Goal: Contribute content: Add original content to the website for others to see

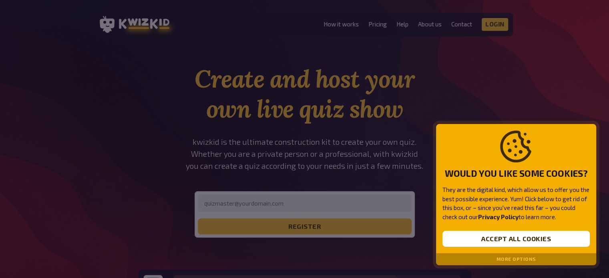
click at [506, 261] on button "More options" at bounding box center [516, 260] width 40 height 6
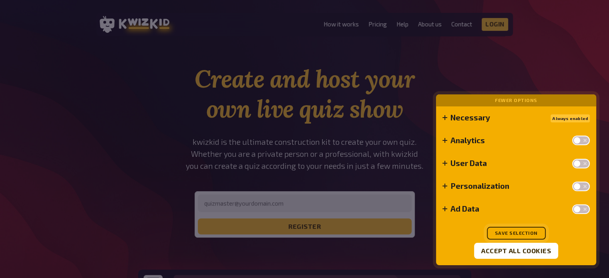
click at [518, 233] on button "Save selection" at bounding box center [516, 233] width 59 height 13
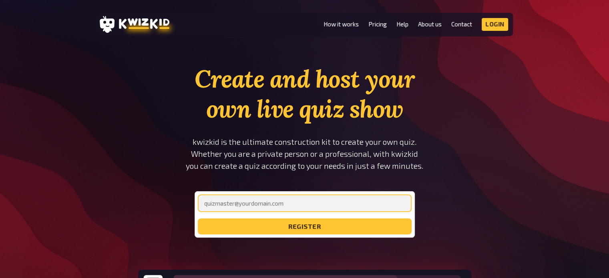
drag, startPoint x: 314, startPoint y: 207, endPoint x: 318, endPoint y: 210, distance: 5.4
click at [314, 207] on input "email" at bounding box center [305, 204] width 214 height 18
type input "[EMAIL_ADDRESS][DOMAIN_NAME]"
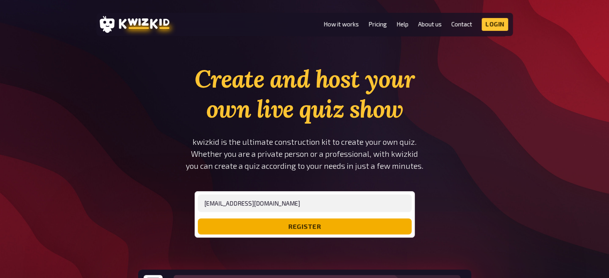
click at [263, 230] on button "register" at bounding box center [305, 227] width 214 height 16
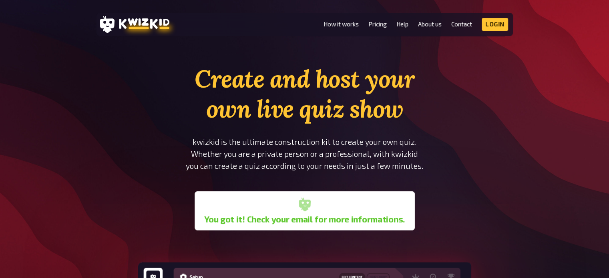
scroll to position [80, 0]
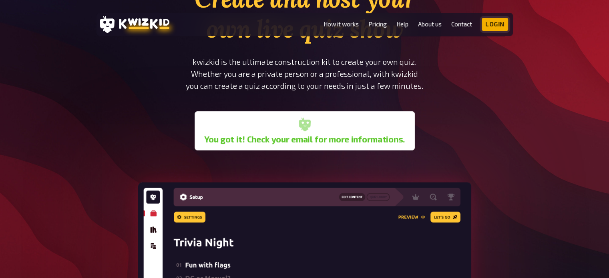
drag, startPoint x: 497, startPoint y: 28, endPoint x: 493, endPoint y: 35, distance: 7.3
click at [496, 28] on link "Login" at bounding box center [495, 24] width 26 height 13
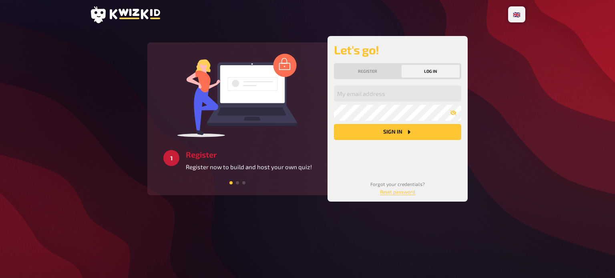
click at [440, 72] on button "Log in" at bounding box center [431, 71] width 58 height 13
drag, startPoint x: 396, startPoint y: 96, endPoint x: 408, endPoint y: 95, distance: 11.2
click at [397, 95] on input "email" at bounding box center [397, 94] width 127 height 16
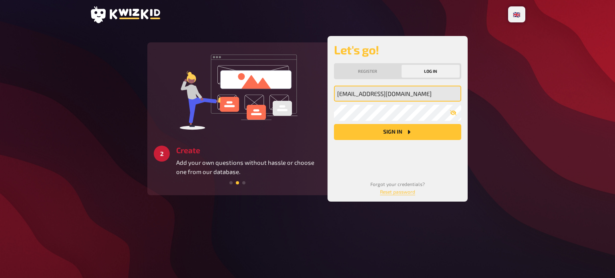
type input "[EMAIL_ADDRESS][DOMAIN_NAME]"
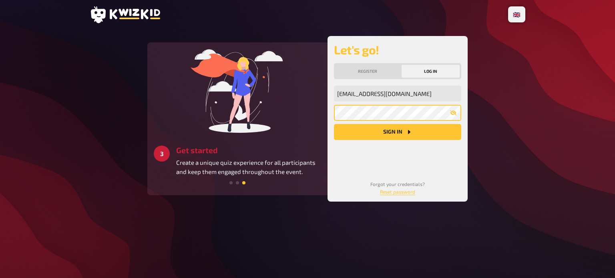
click at [334, 124] on button "Sign in" at bounding box center [397, 132] width 127 height 16
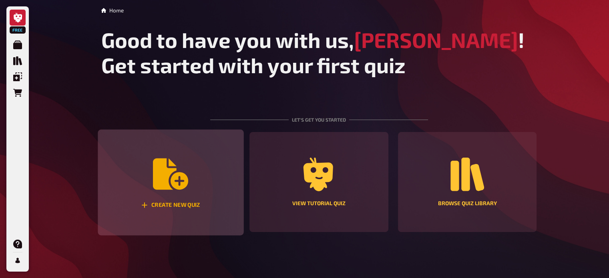
drag, startPoint x: 191, startPoint y: 186, endPoint x: 197, endPoint y: 193, distance: 9.7
click at [191, 186] on div "Create new quiz" at bounding box center [171, 183] width 146 height 106
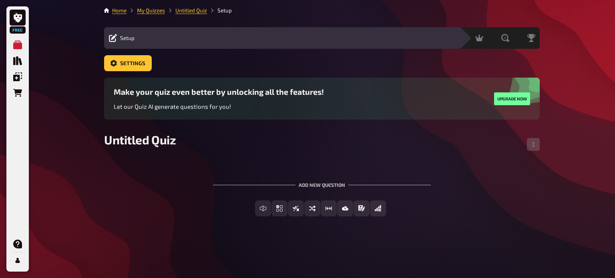
click at [316, 184] on div "Add new question" at bounding box center [322, 181] width 218 height 25
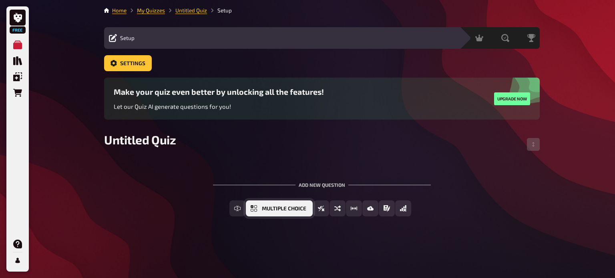
click at [256, 213] on button "Multiple Choice" at bounding box center [279, 209] width 67 height 16
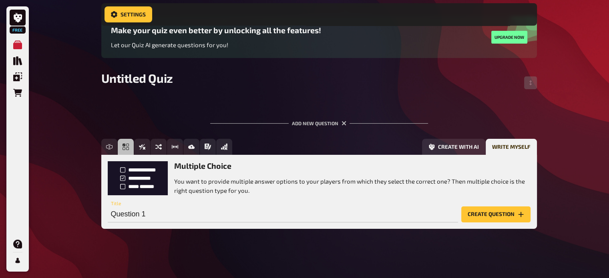
scroll to position [70, 0]
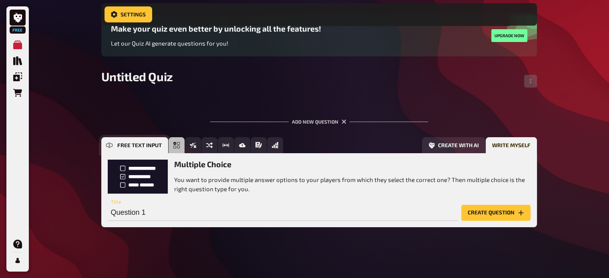
click at [114, 145] on button "Free Text Input" at bounding box center [134, 145] width 67 height 16
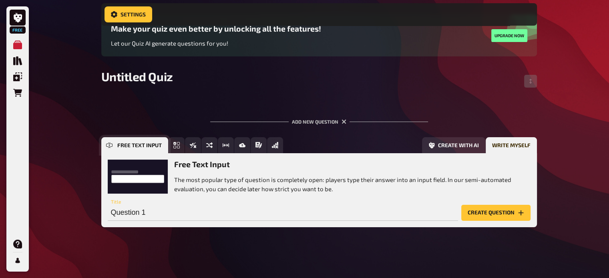
scroll to position [70, 0]
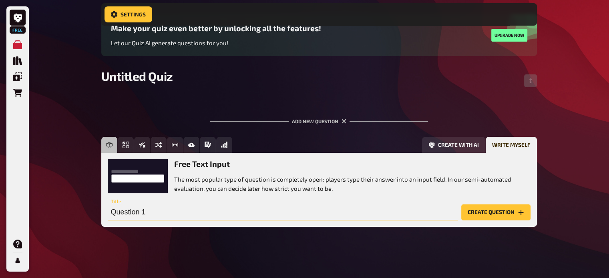
click at [331, 205] on input "Question 1" at bounding box center [283, 213] width 350 height 16
paste input "1. Would you rather give up your phone or only wear Crocs for the rest of your …"
type input "1. Would you rather give up your phone or only wear Crocs for the rest of your …"
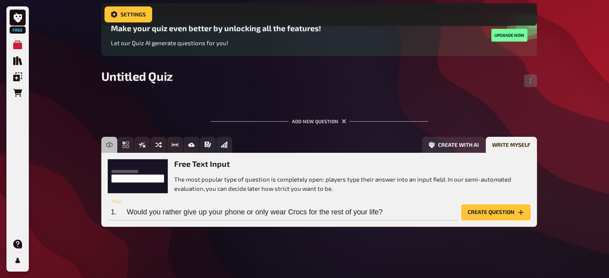
click at [476, 215] on button "Create question" at bounding box center [495, 213] width 69 height 16
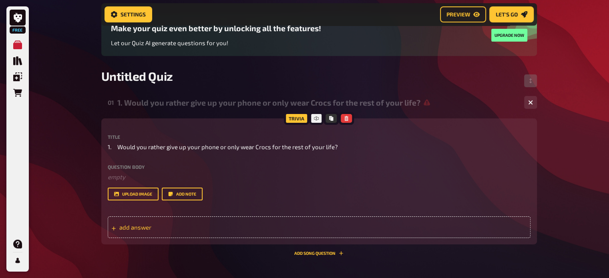
click at [141, 225] on span "add answer" at bounding box center [181, 227] width 124 height 7
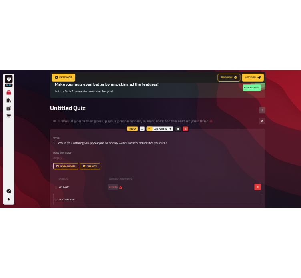
scroll to position [70, 0]
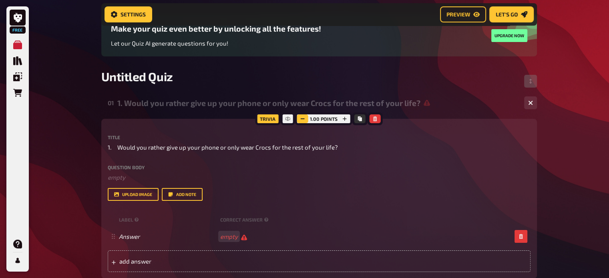
click at [301, 120] on icon "button" at bounding box center [302, 118] width 5 height 5
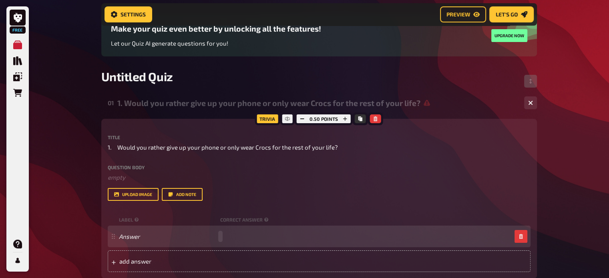
paste span
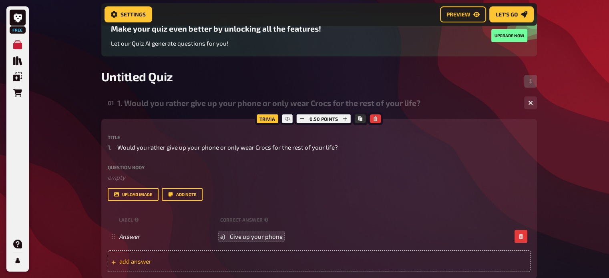
click at [260, 262] on div "add answer" at bounding box center [319, 262] width 423 height 22
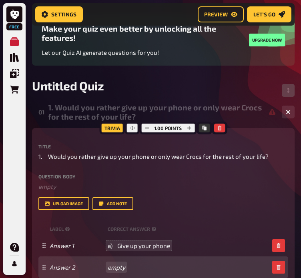
click at [118, 268] on div "Answer 2 empty" at bounding box center [159, 267] width 219 height 7
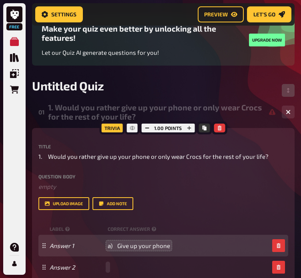
paste span
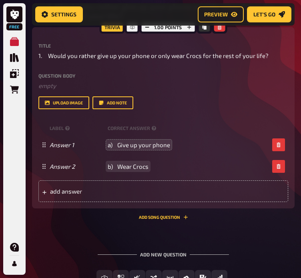
scroll to position [190, 0]
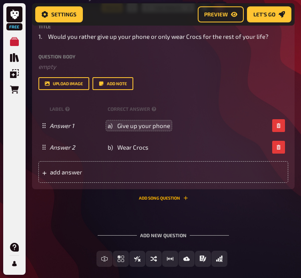
click at [159, 200] on button "Add Song question" at bounding box center [163, 198] width 49 height 5
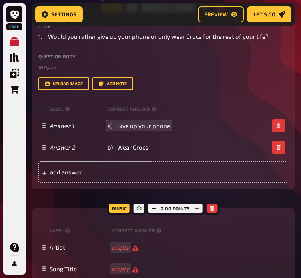
click at [115, 211] on div "Music" at bounding box center [119, 208] width 24 height 13
click at [211, 208] on icon "button" at bounding box center [211, 208] width 5 height 5
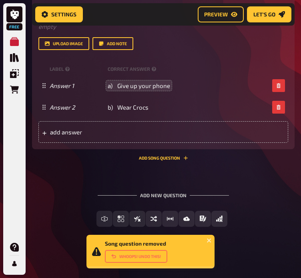
scroll to position [230, 0]
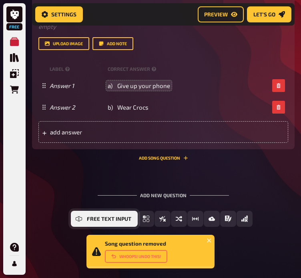
click at [76, 218] on icon "Free Text Input" at bounding box center [79, 218] width 6 height 3
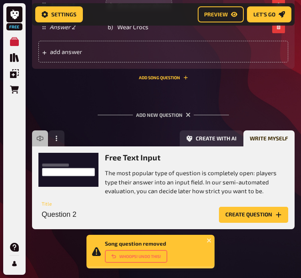
scroll to position [313, 0]
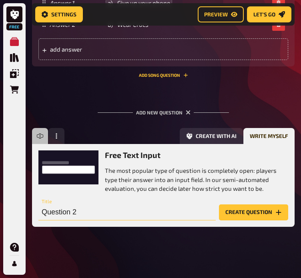
drag, startPoint x: 117, startPoint y: 206, endPoint x: 139, endPoint y: 219, distance: 25.5
click at [117, 207] on input "Question 2" at bounding box center [126, 213] width 177 height 16
paste input "2. Would you rather find the love of your life or find a million pounds?"
type input "2. Would you rather find the love of your life or find a million pounds?"
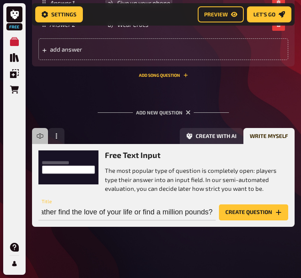
scroll to position [0, 0]
click at [253, 214] on button "Create question" at bounding box center [253, 213] width 69 height 16
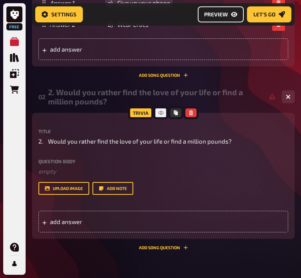
click at [228, 16] on button "Preview" at bounding box center [221, 14] width 46 height 16
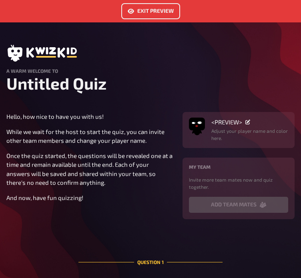
click at [161, 14] on button "Exit Preview" at bounding box center [150, 11] width 59 height 16
